Goal: Information Seeking & Learning: Learn about a topic

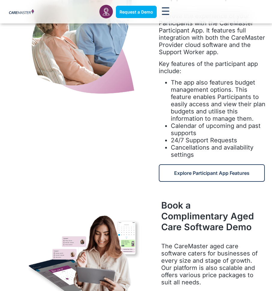
scroll to position [1262, 0]
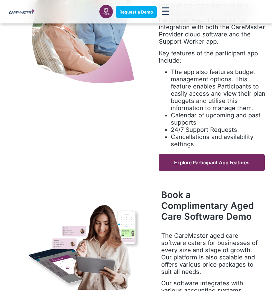
click at [186, 159] on span "Explore Participant App Features" at bounding box center [211, 162] width 75 height 6
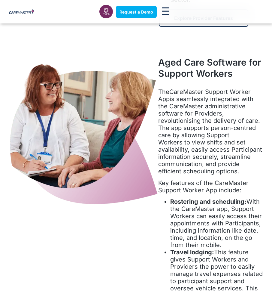
scroll to position [1262, 0]
